Goal: Contribute content: Contribute content

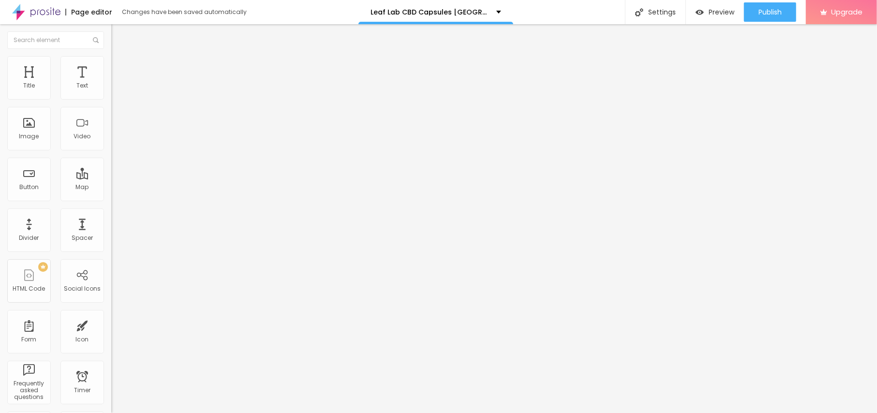
click at [111, 83] on span "Add image" at bounding box center [131, 79] width 40 height 8
click at [119, 412] on div "Subindo 1/1 arquivos" at bounding box center [438, 416] width 877 height 6
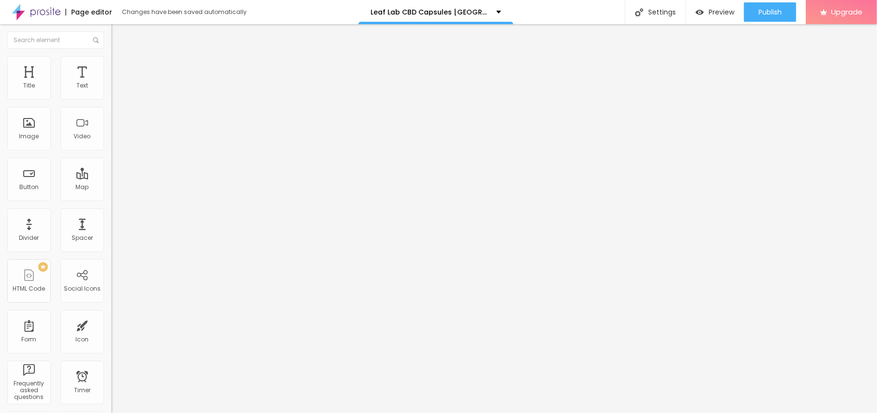
click at [130, 412] on div "Subindo 1/1 arquivos" at bounding box center [438, 416] width 877 height 6
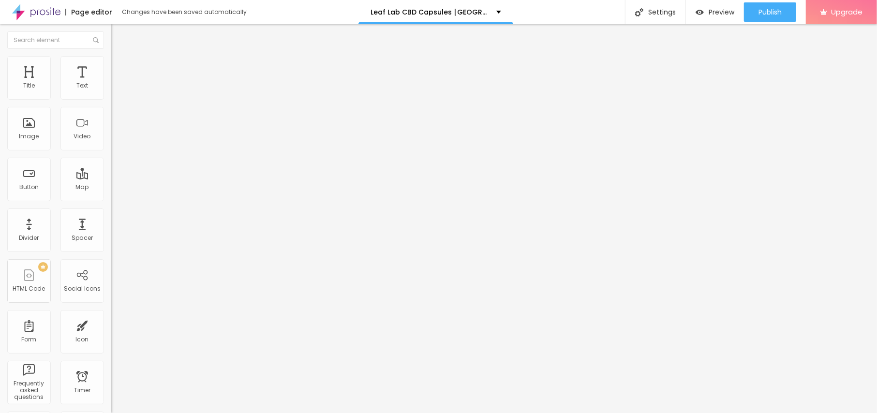
click at [111, 59] on img at bounding box center [115, 60] width 9 height 9
type input "95"
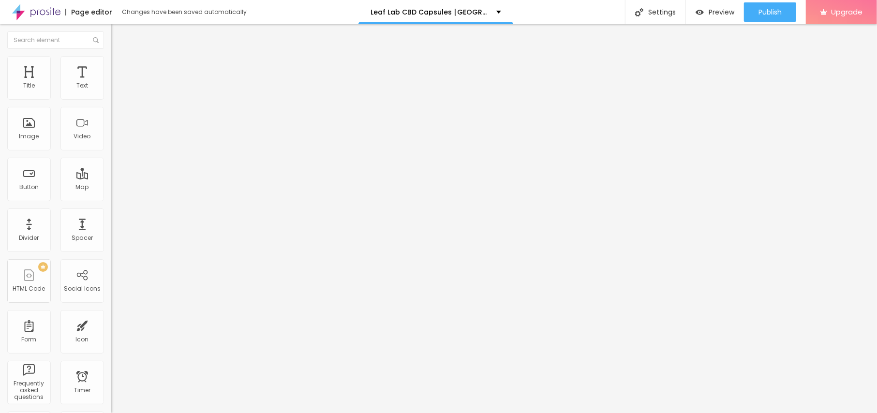
type input "90"
type input "85"
type input "80"
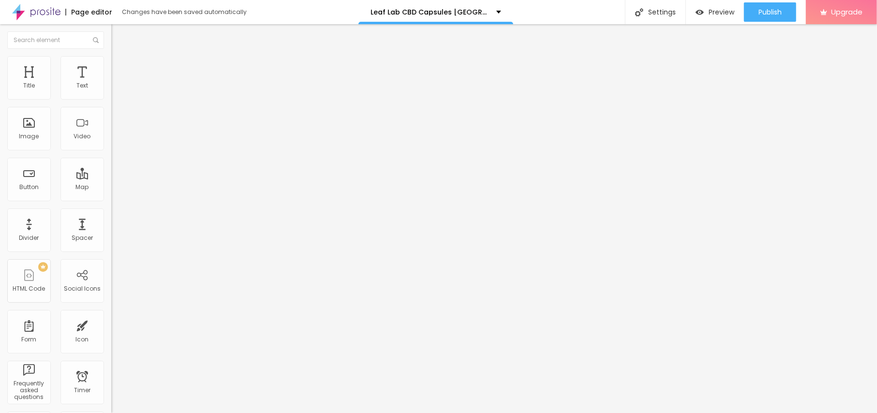
type input "80"
type input "75"
type input "70"
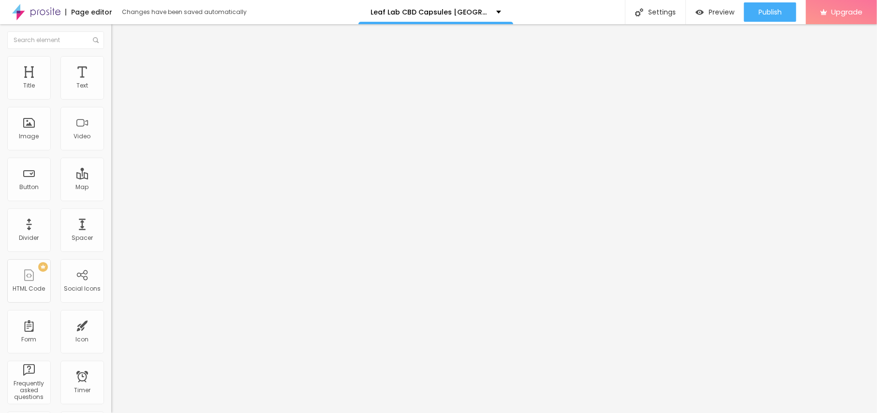
type input "65"
type input "60"
type input "55"
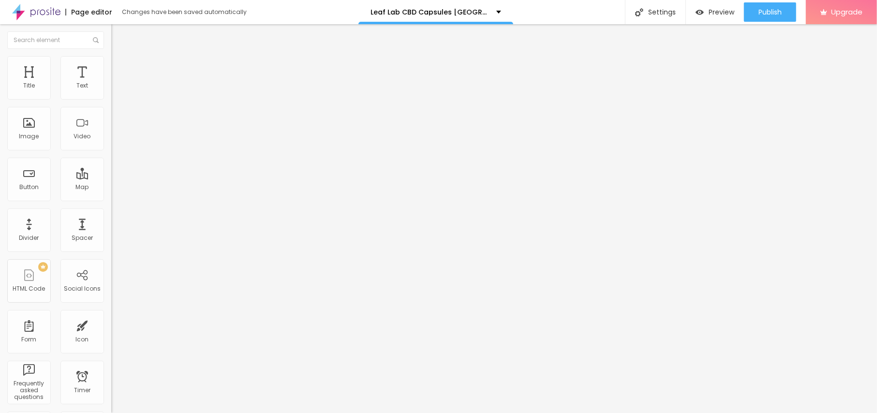
type input "55"
type input "50"
type input "45"
drag, startPoint x: 99, startPoint y: 106, endPoint x: 45, endPoint y: 102, distance: 53.9
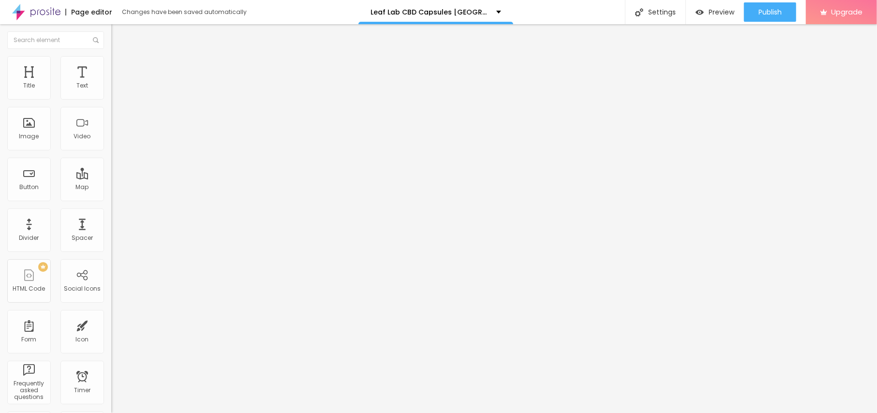
type input "45"
click at [111, 99] on input "range" at bounding box center [142, 95] width 62 height 8
click at [111, 98] on input "text" at bounding box center [169, 93] width 116 height 10
paste input "Leaf Lab CBD Capsules [GEOGRAPHIC_DATA]"
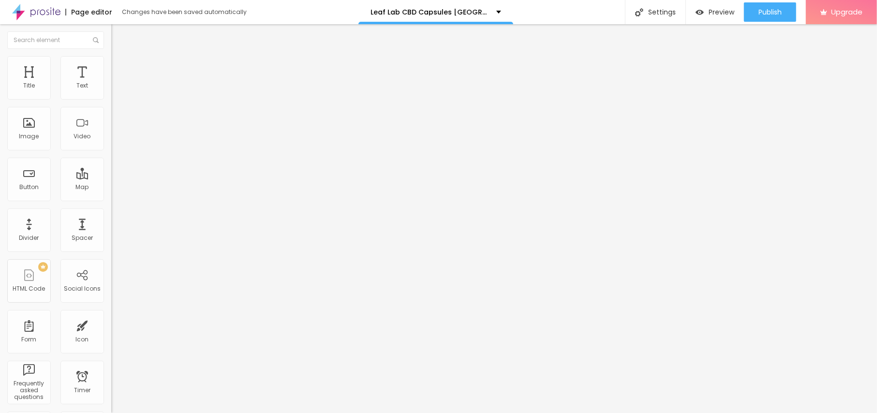
type input "Leaf Lab CBD Capsules [GEOGRAPHIC_DATA]"
drag, startPoint x: 51, startPoint y: 260, endPoint x: 0, endPoint y: 256, distance: 51.0
click at [111, 221] on div "Change image Image description (Alt) Leaf Lab CBD Capsules [GEOGRAPHIC_DATA] Al…" at bounding box center [166, 148] width 111 height 146
paste input "[URL][DOMAIN_NAME]"
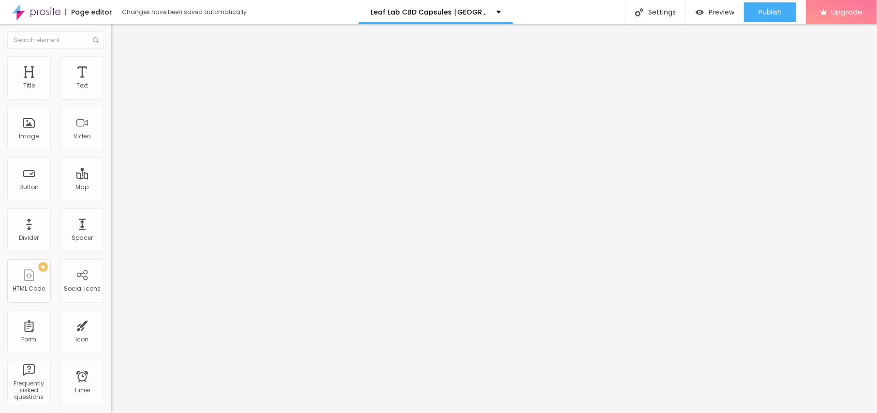
type input "[URL][DOMAIN_NAME]"
drag, startPoint x: 46, startPoint y: 111, endPoint x: 0, endPoint y: 99, distance: 48.0
click at [111, 99] on div "Text Click me Align Size Default Small Default Big Link URL https:// Open in ne…" at bounding box center [166, 145] width 111 height 141
paste input "😍👇[PERSON_NAME]😍👇"
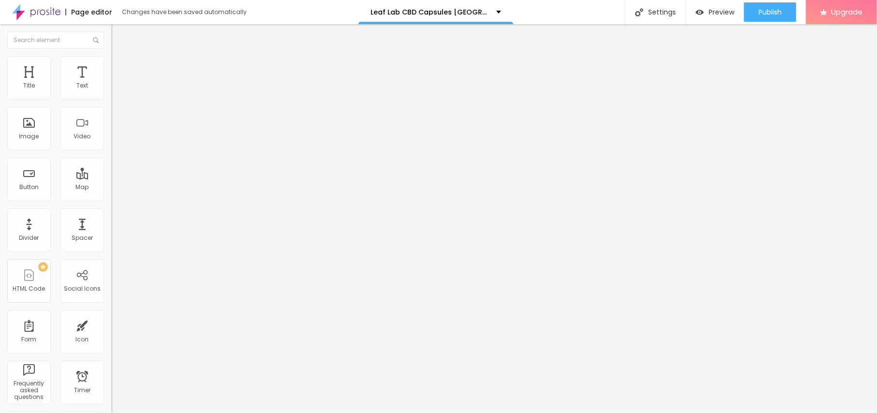
type input "😍👇[PERSON_NAME]😍👇"
drag, startPoint x: 47, startPoint y: 198, endPoint x: 0, endPoint y: 205, distance: 47.9
click at [111, 205] on div "Text 😍👇[PERSON_NAME]😍👇 Align Size Default Small Default Big Link URL Open in ne…" at bounding box center [166, 145] width 111 height 141
paste input "[URL][DOMAIN_NAME]"
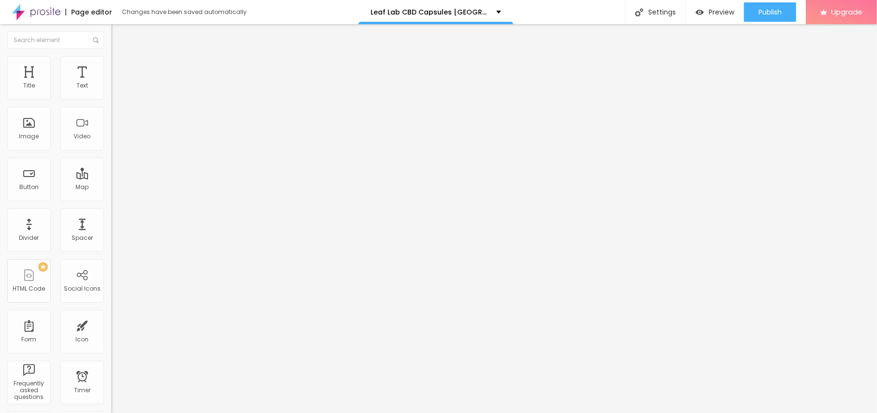
type input "[URL][DOMAIN_NAME]"
click at [111, 93] on button "button" at bounding box center [118, 88] width 14 height 10
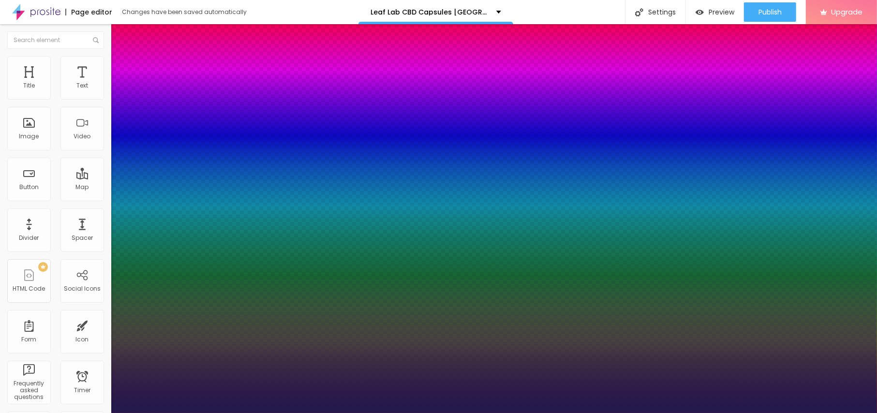
type input "1"
type input "13"
type input "1"
type input "14"
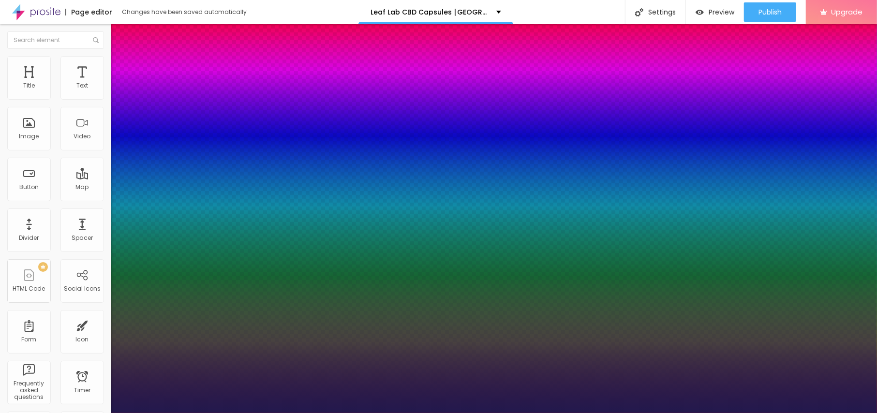
type input "14"
type input "1"
type input "15"
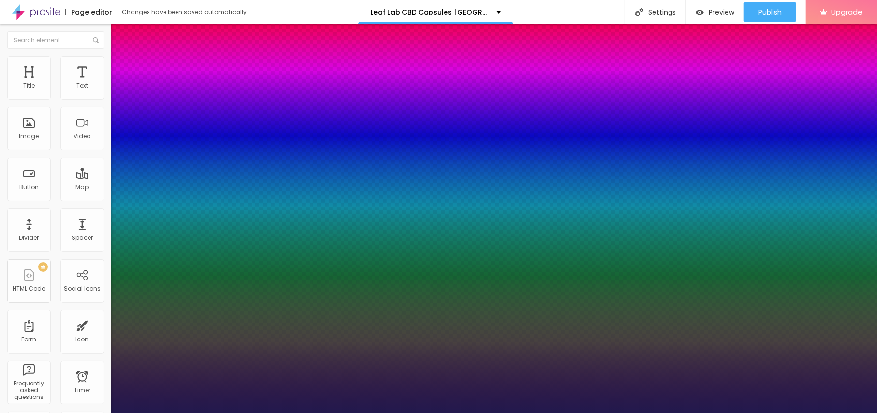
type input "15"
type input "1"
type input "16"
type input "1"
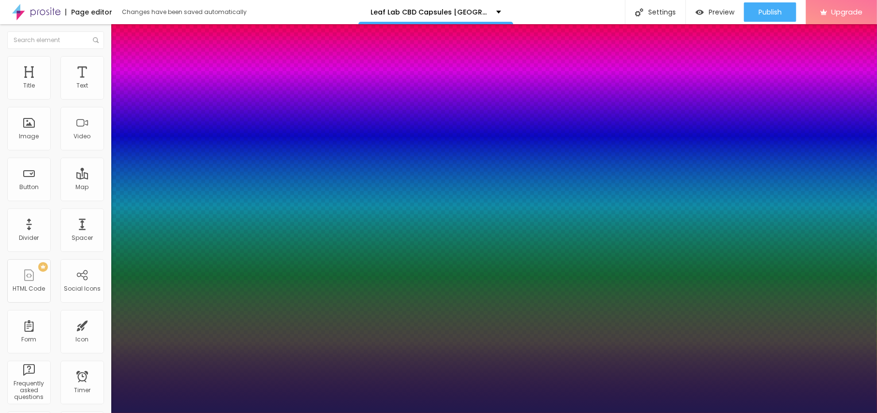
type input "23"
type input "1"
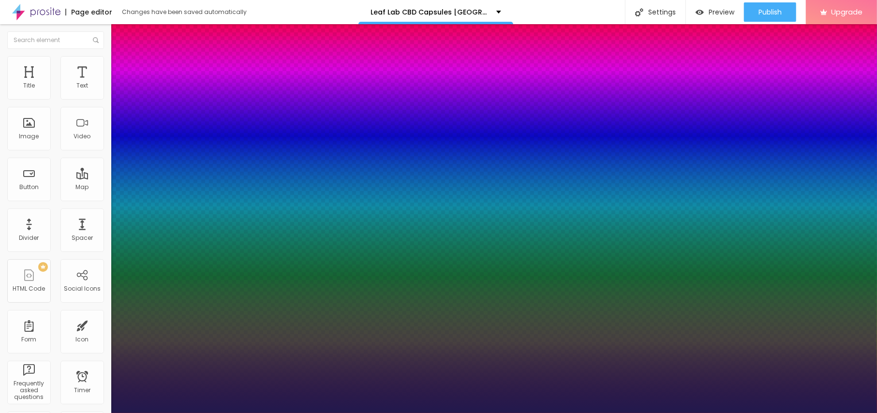
type input "22"
type input "1"
type input "21"
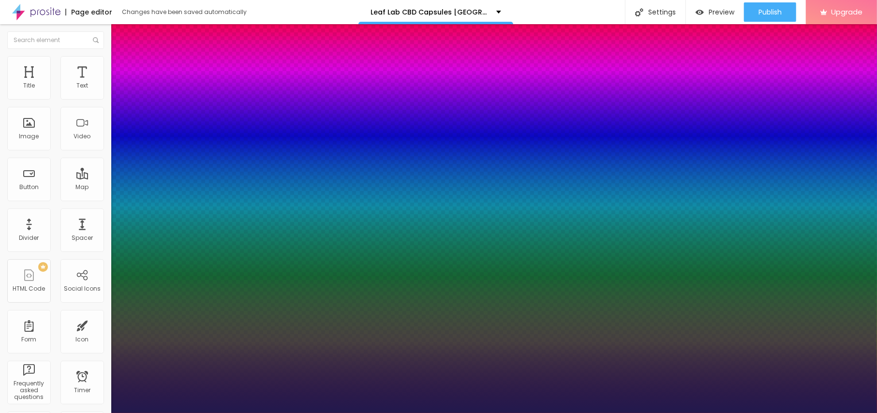
type input "1"
type input "21"
type input "1"
click at [287, 412] on div at bounding box center [438, 413] width 877 height 0
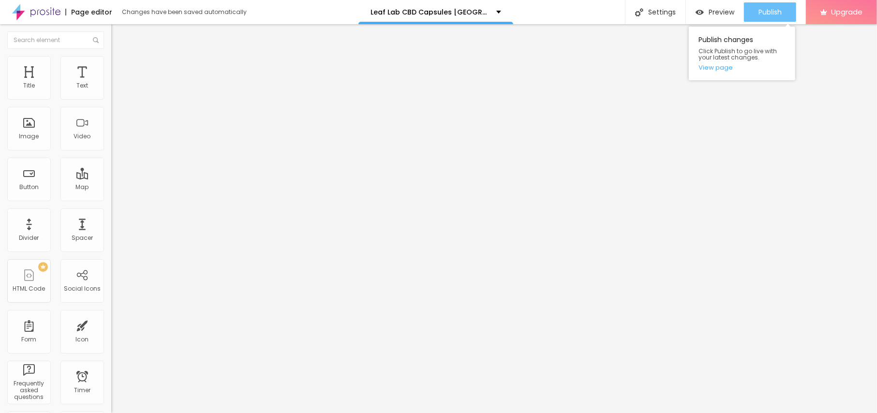
click at [776, 6] on div "Publish" at bounding box center [769, 11] width 23 height 19
click at [722, 68] on link "View page" at bounding box center [741, 67] width 87 height 6
